Goal: Information Seeking & Learning: Learn about a topic

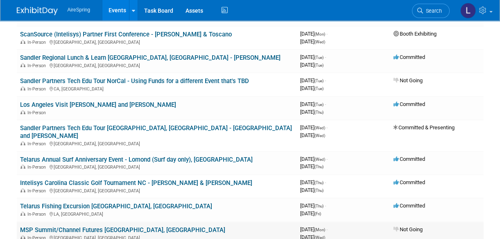
scroll to position [186, 0]
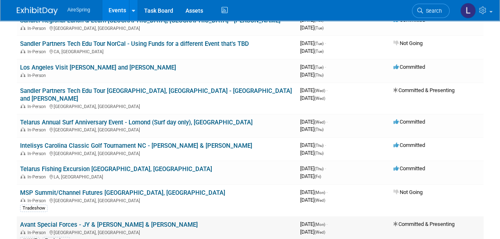
click at [117, 221] on link "Avant Special Forces - JY & [PERSON_NAME] & [PERSON_NAME]" at bounding box center [109, 224] width 178 height 7
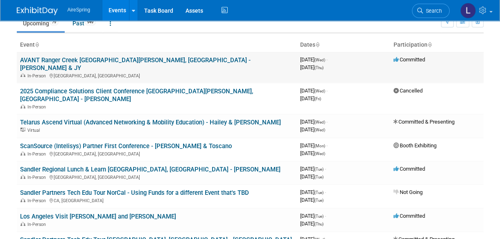
scroll to position [0, 0]
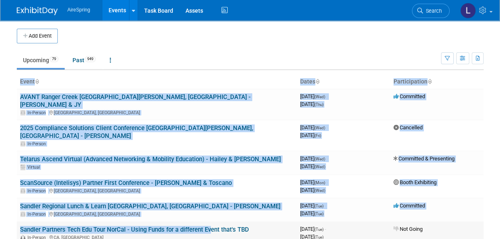
drag, startPoint x: 4, startPoint y: 164, endPoint x: 208, endPoint y: 209, distance: 209.4
click at [208, 209] on body "AireSpring Events Add Event Bulk Upload Events Shareable Event Boards Recently …" at bounding box center [250, 119] width 500 height 239
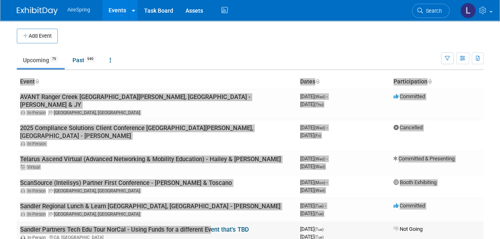
scroll to position [37, 0]
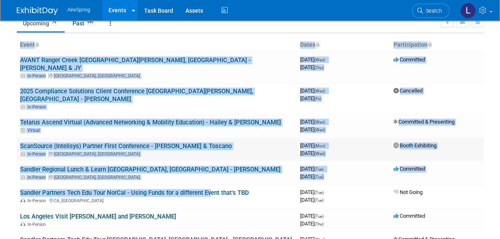
click at [276, 142] on td "ScanSource (Intelisys) Partner First Conference - Boalt & Toscano In-Person Arl…" at bounding box center [157, 149] width 280 height 23
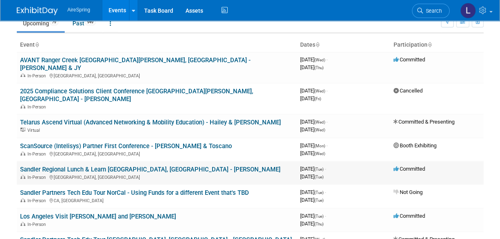
click at [294, 161] on td "Sandler Regional Lunch & Learn Columbus, OH - O'Leary In-Person Columbus, OH" at bounding box center [157, 172] width 280 height 23
click at [160, 166] on link "Sandler Regional Lunch & Learn [GEOGRAPHIC_DATA], [GEOGRAPHIC_DATA] - [PERSON_N…" at bounding box center [150, 169] width 261 height 7
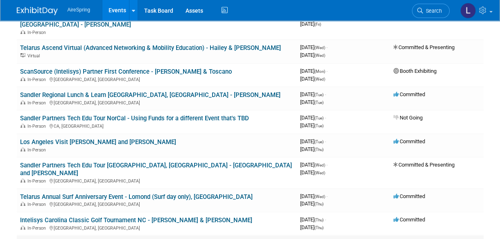
scroll to position [149, 0]
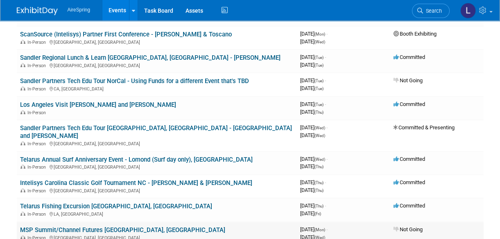
click at [36, 227] on link "MSP Summit/Channel Futures [GEOGRAPHIC_DATA], [GEOGRAPHIC_DATA]" at bounding box center [122, 230] width 205 height 7
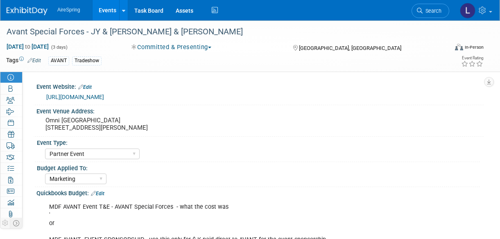
select select "Partner Event"
select select "Marketing"
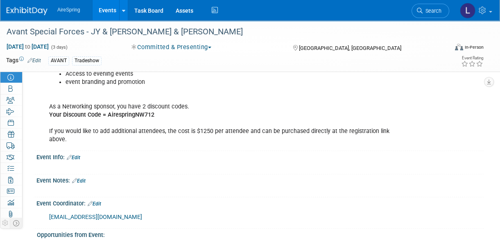
scroll to position [819, 0]
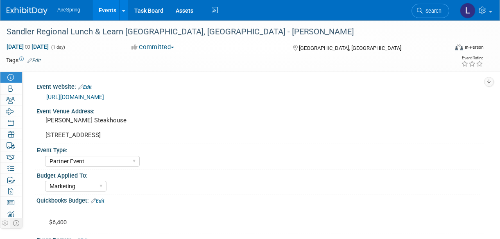
select select "Partner Event"
select select "Marketing"
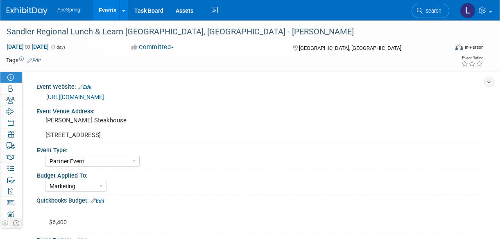
scroll to position [37, 0]
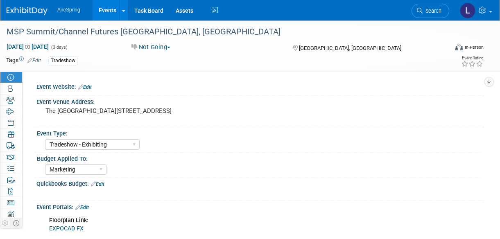
select select "Tradeshow - Exhibiting"
select select "Marketing"
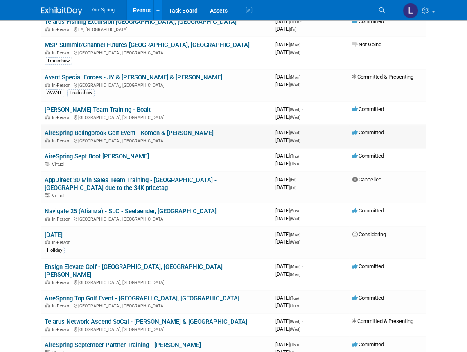
scroll to position [446, 0]
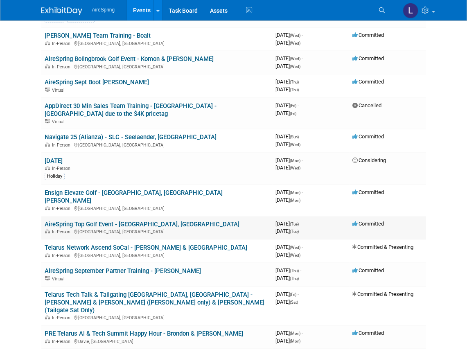
click at [262, 216] on td "AireSpring Top Golf Event - Castillo, Toscano In-Person El Segundo, CA" at bounding box center [156, 227] width 231 height 23
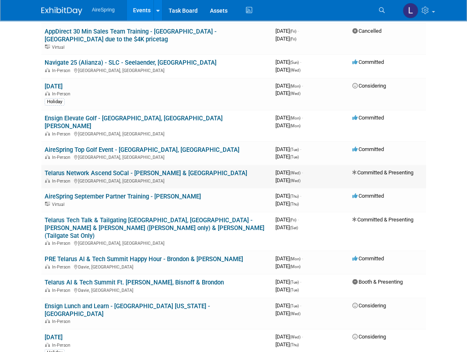
click at [215, 165] on td "Telarus Network Ascend SoCal - Castillo & Toscano In-Person El Segundo, CA" at bounding box center [156, 176] width 231 height 23
click at [152, 170] on link "Telarus Network Ascend SoCal - [PERSON_NAME] & [GEOGRAPHIC_DATA]" at bounding box center [146, 173] width 203 height 7
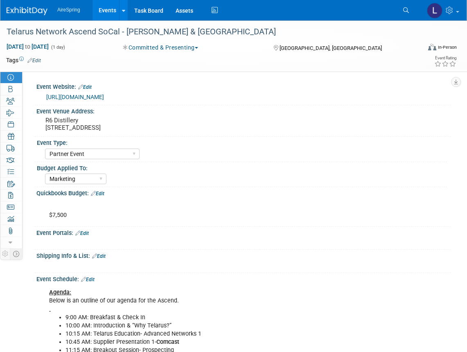
select select "Partner Event"
select select "Marketing"
click at [336, 121] on div "Event Venue Address: R6 Distillery 909 E El Segundo Blvd, El Segundo, CA 90245" at bounding box center [242, 121] width 418 height 32
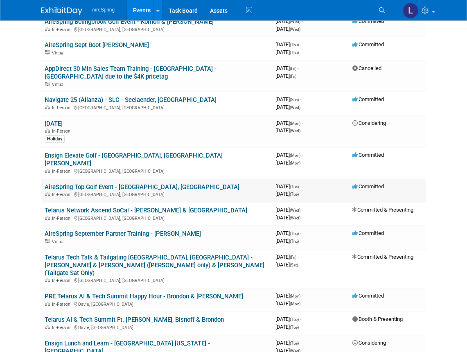
scroll to position [521, 0]
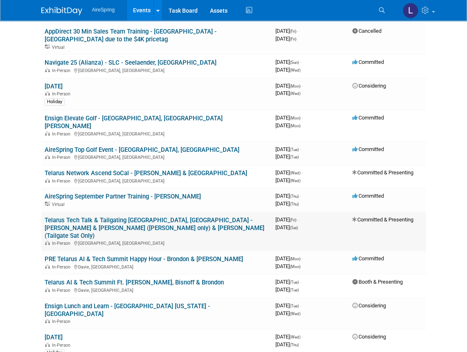
click at [203, 217] on link "Telarus Tech Talk & Tailgating [GEOGRAPHIC_DATA], [GEOGRAPHIC_DATA] - [PERSON_N…" at bounding box center [155, 228] width 220 height 23
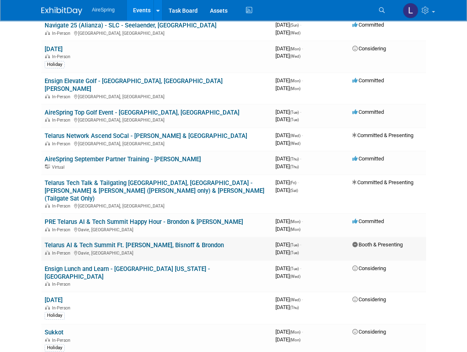
scroll to position [633, 0]
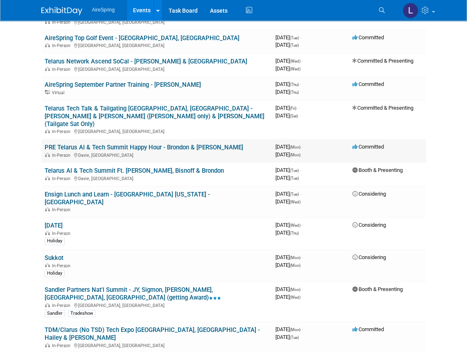
click at [153, 144] on link "PRE Telarus AI & Tech Summit Happy Hour - Brondon & Hester" at bounding box center [144, 147] width 199 height 7
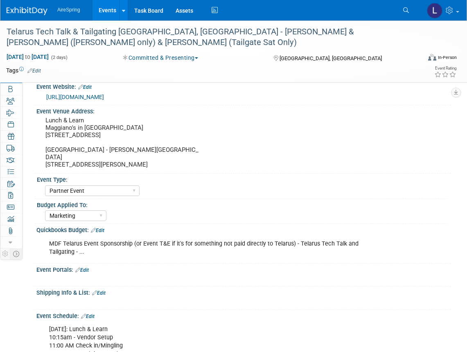
select select "Partner Event"
select select "Marketing"
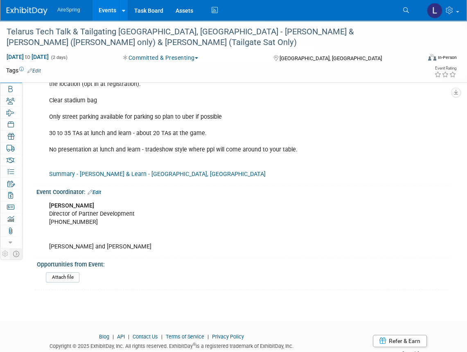
scroll to position [657, 0]
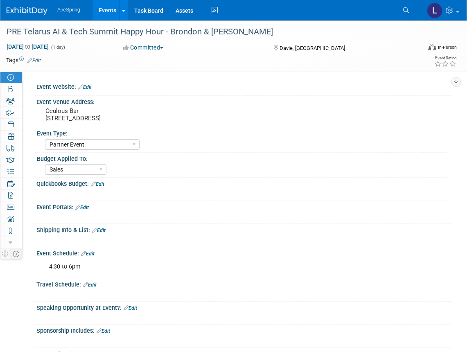
select select "Partner Event"
select select "Sales"
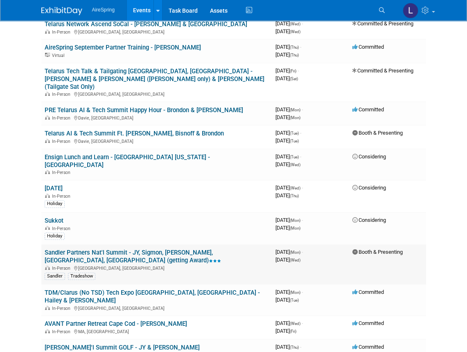
scroll to position [745, 0]
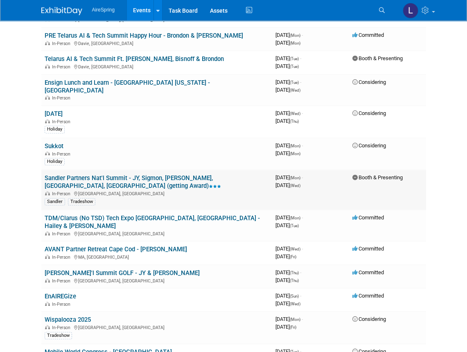
click at [130, 174] on link "Sandler Partners Nat'l Summit - JY, Sigmon, [PERSON_NAME], [GEOGRAPHIC_DATA], […" at bounding box center [133, 181] width 177 height 15
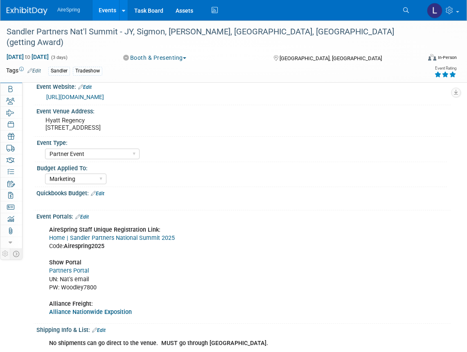
select select "Partner Event"
select select "Marketing"
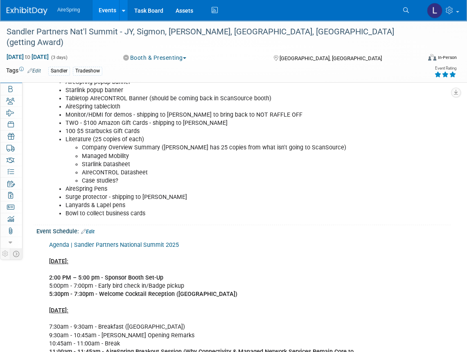
scroll to position [521, 0]
